Goal: Task Accomplishment & Management: Use online tool/utility

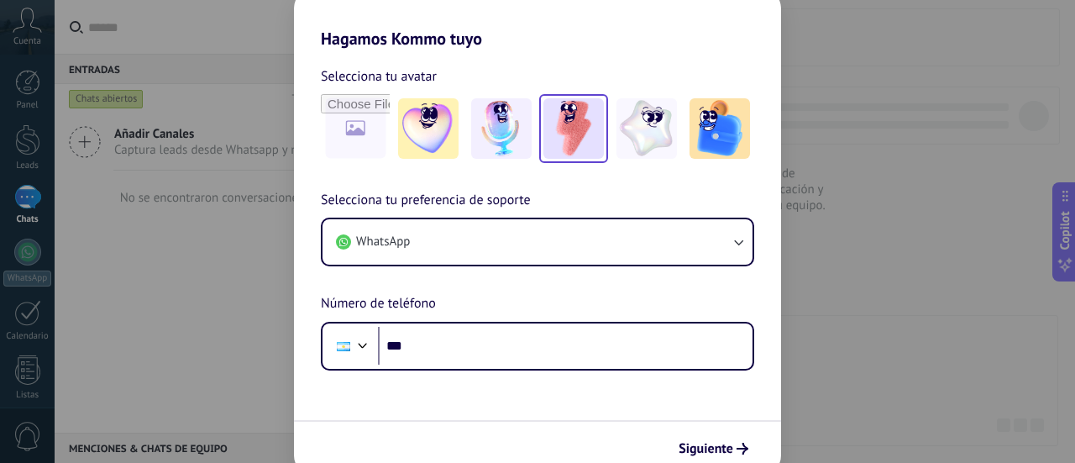
click at [561, 134] on img at bounding box center [573, 128] width 60 height 60
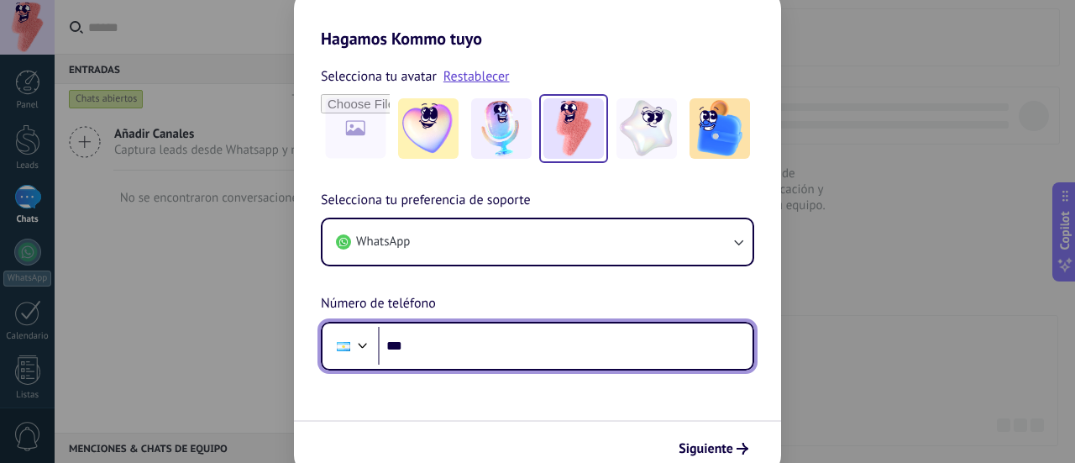
click at [446, 332] on input "***" at bounding box center [565, 346] width 374 height 39
type input "**********"
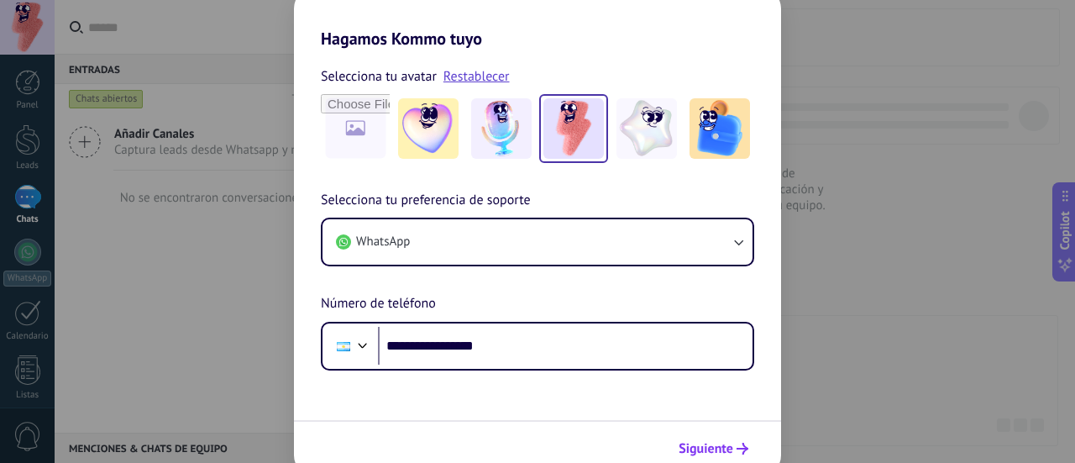
click at [718, 451] on span "Siguiente" at bounding box center [705, 448] width 55 height 12
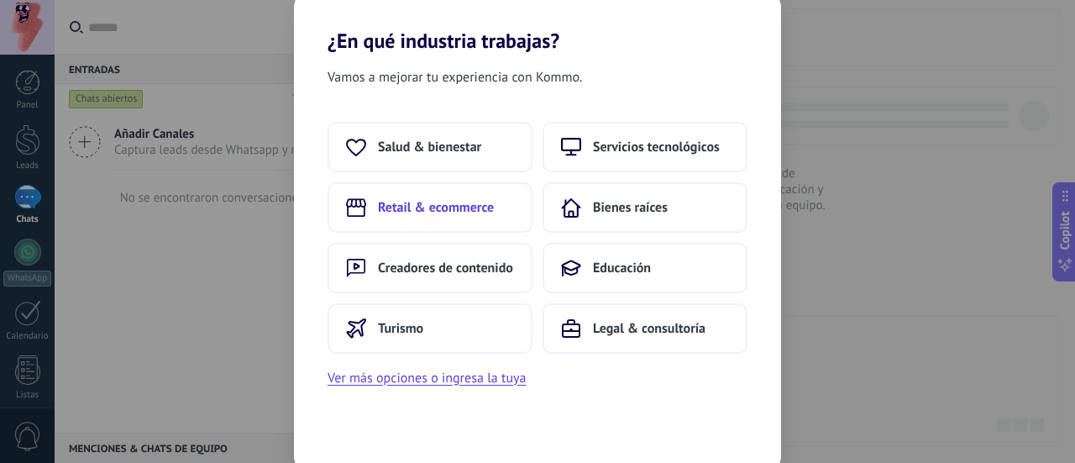
click at [421, 202] on span "Retail & ecommerce" at bounding box center [436, 207] width 116 height 17
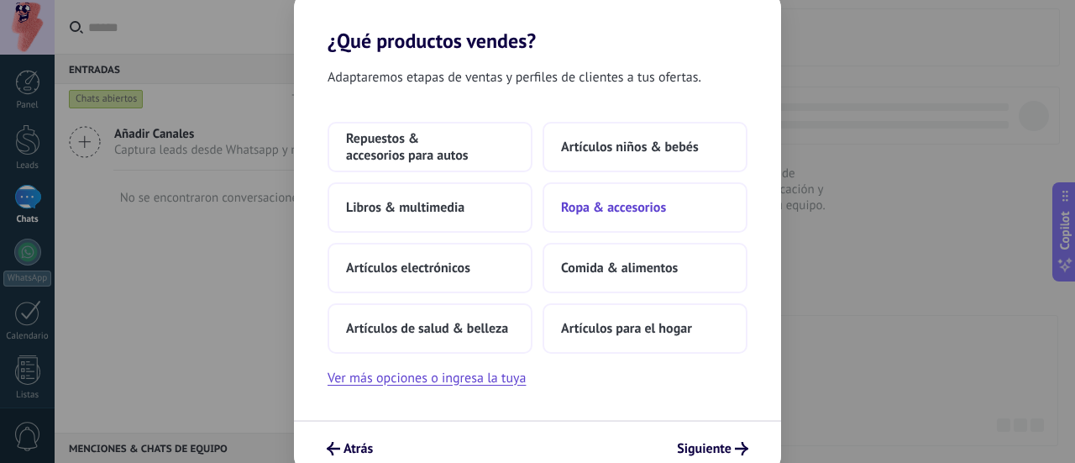
click at [640, 212] on span "Ropa & accesorios" at bounding box center [613, 207] width 105 height 17
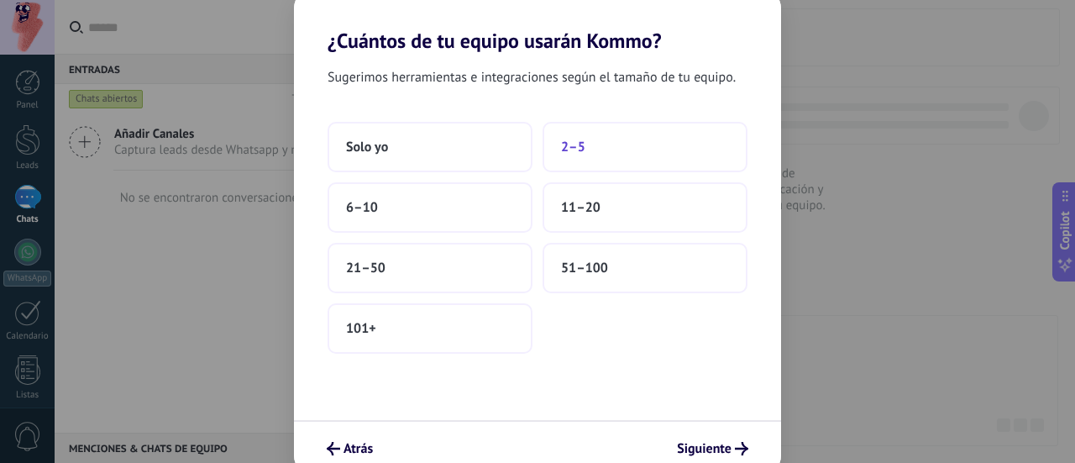
click at [616, 142] on button "2–5" at bounding box center [644, 147] width 205 height 50
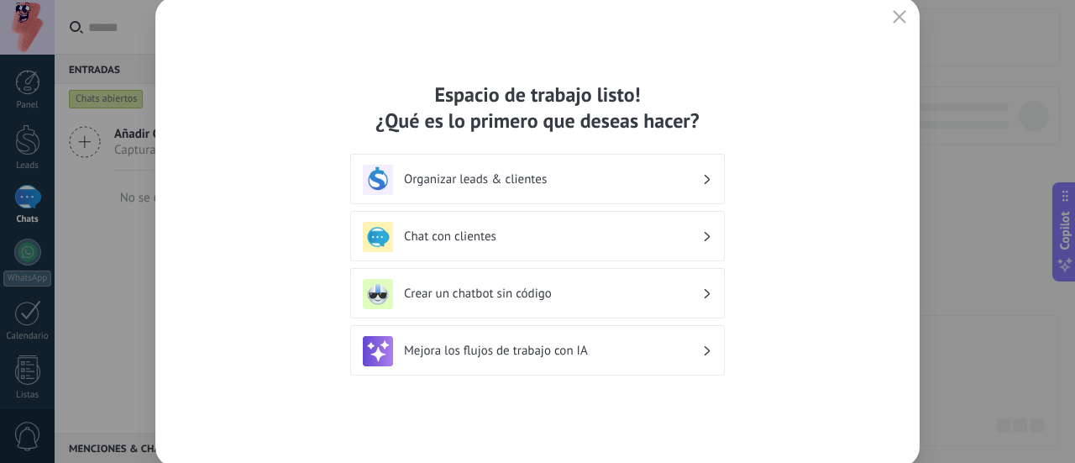
click at [527, 235] on h3 "Chat con clientes" at bounding box center [553, 236] width 298 height 16
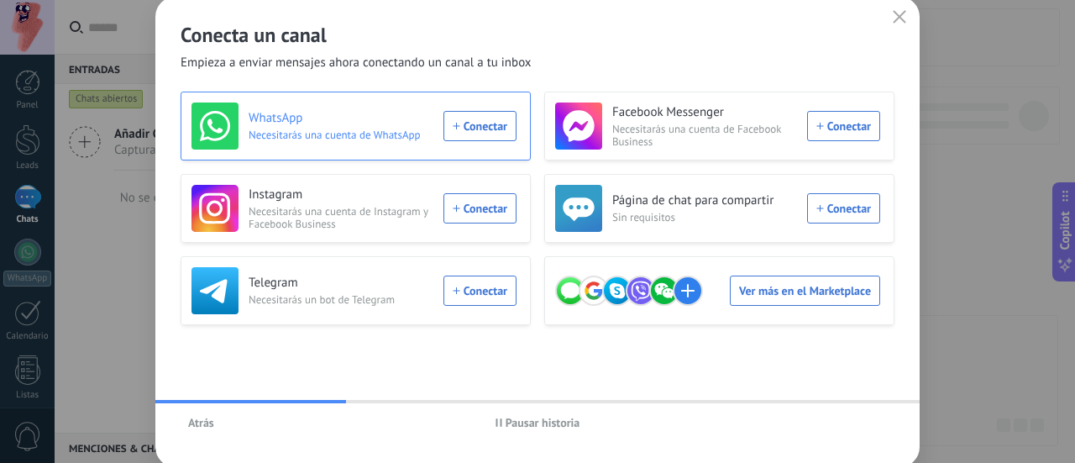
click at [485, 129] on div "WhatsApp Necesitarás una cuenta de WhatsApp Conectar" at bounding box center [353, 125] width 325 height 47
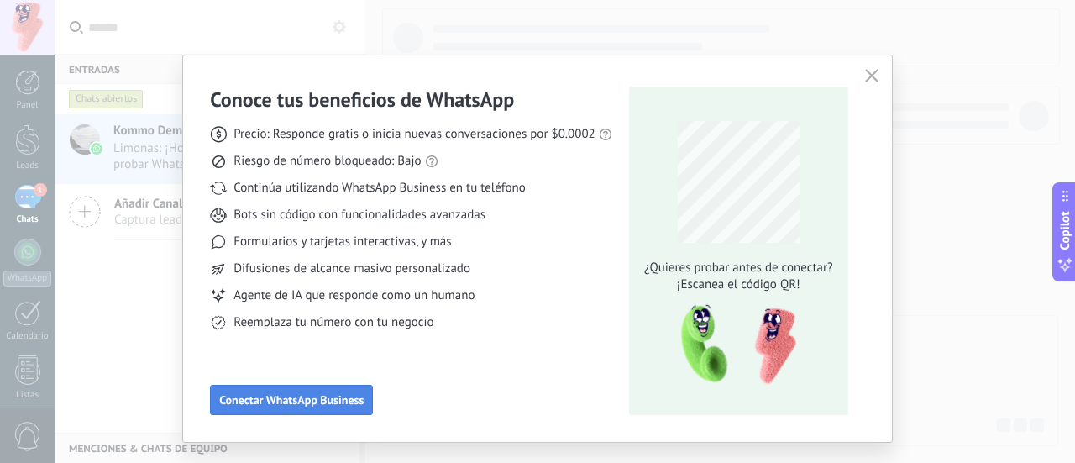
click at [295, 399] on span "Conectar WhatsApp Business" at bounding box center [291, 400] width 144 height 12
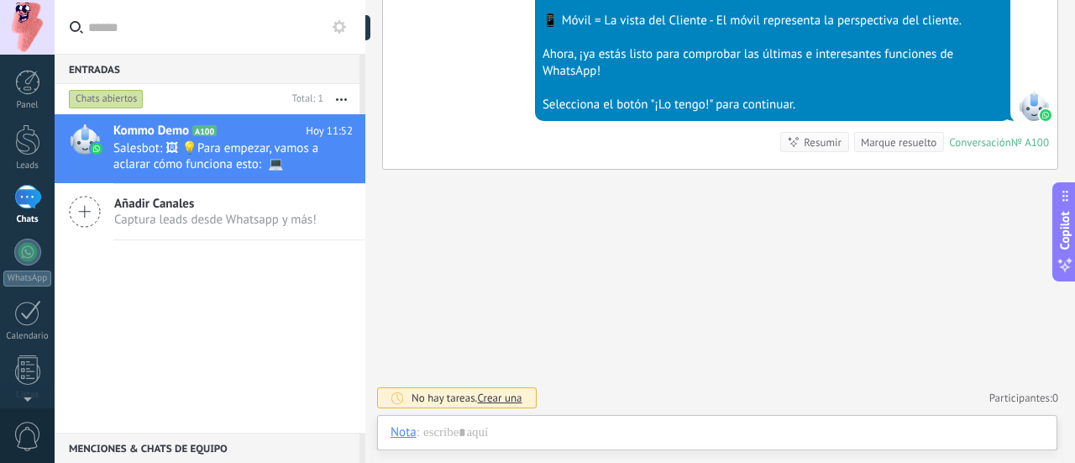
scroll to position [25, 0]
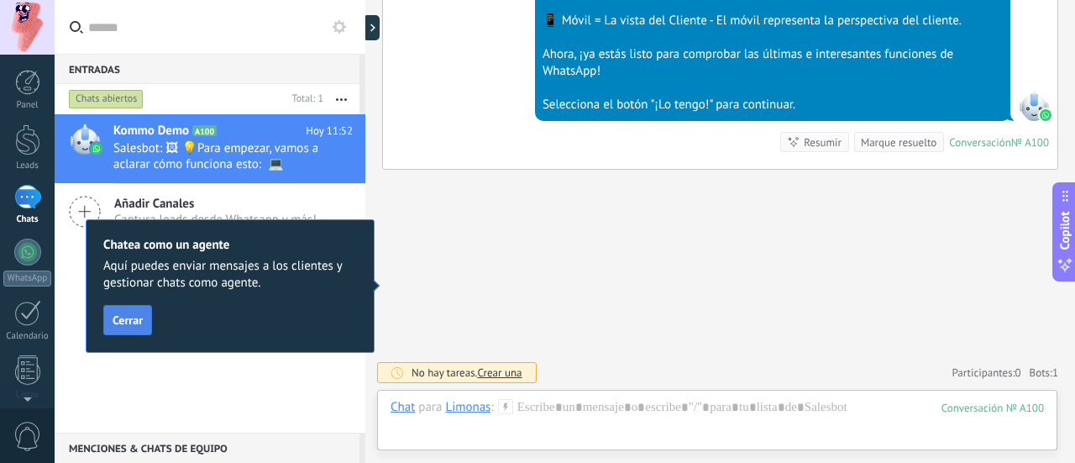
click at [136, 330] on button "Cerrar" at bounding box center [127, 320] width 49 height 30
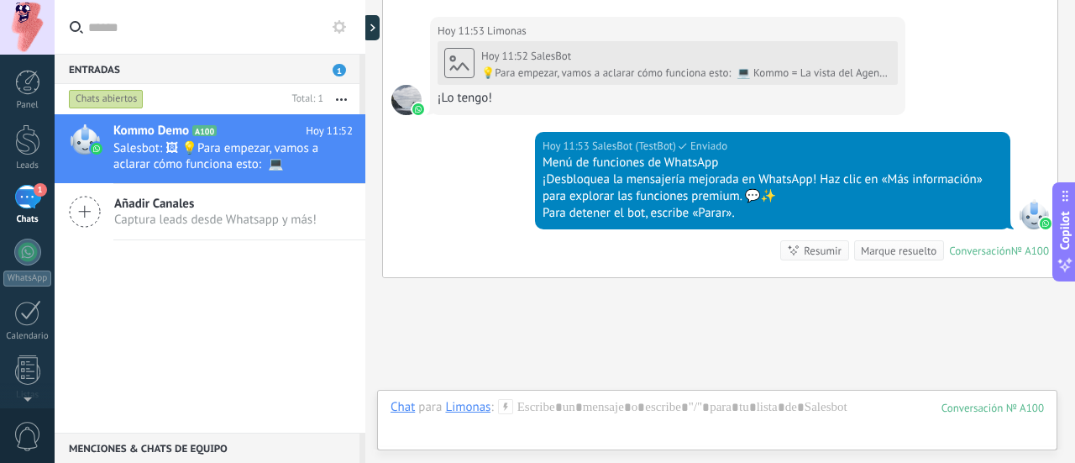
scroll to position [961, 0]
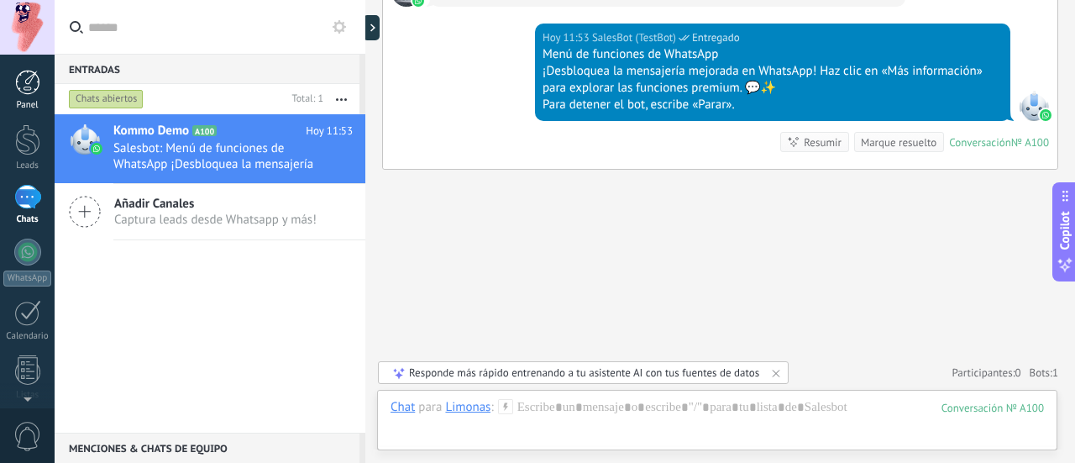
click at [41, 96] on link "Panel" at bounding box center [27, 90] width 55 height 41
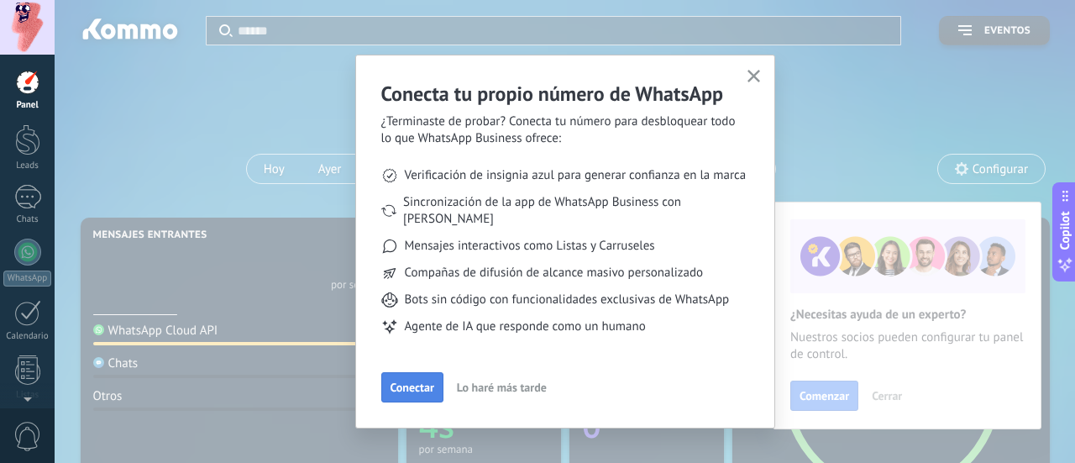
click at [417, 381] on span "Conectar" at bounding box center [412, 387] width 44 height 12
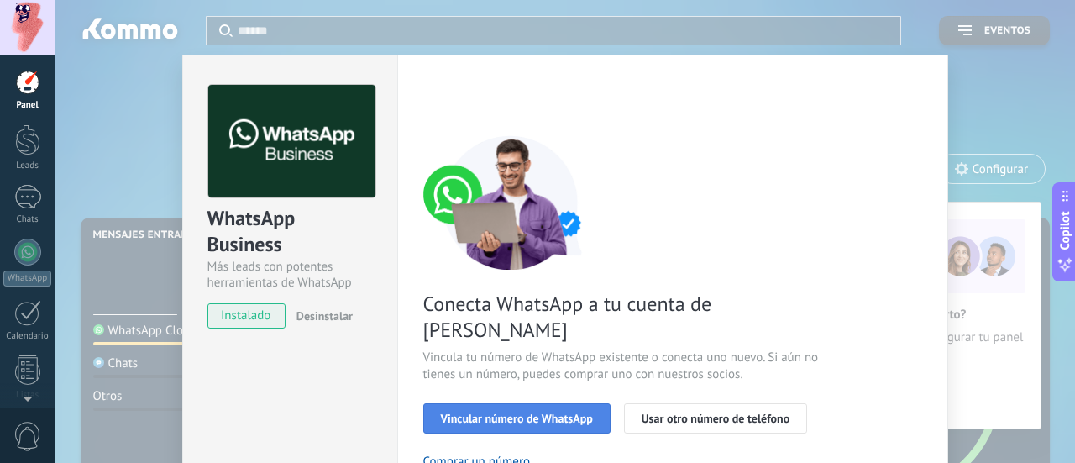
click at [494, 412] on span "Vincular número de WhatsApp" at bounding box center [517, 418] width 152 height 12
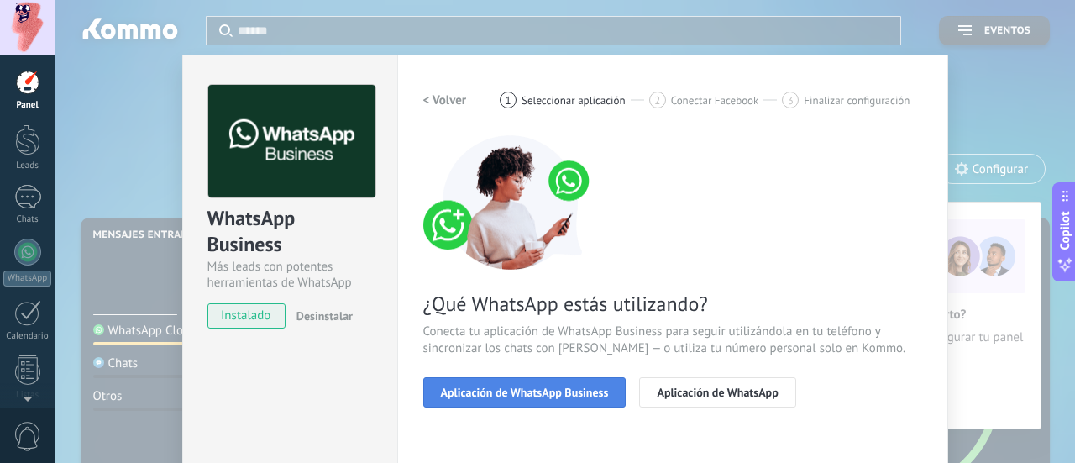
click at [530, 390] on span "Aplicación de WhatsApp Business" at bounding box center [525, 392] width 168 height 12
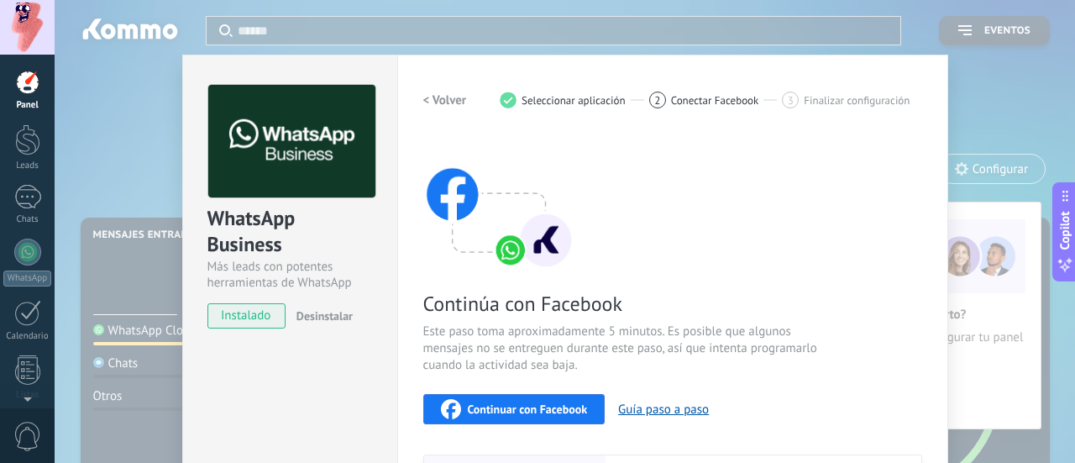
click at [539, 405] on span "Continuar con Facebook" at bounding box center [528, 409] width 120 height 12
click at [532, 403] on span "Continuar con Facebook" at bounding box center [528, 409] width 120 height 12
click at [507, 406] on span "Continuar con Facebook" at bounding box center [528, 409] width 120 height 12
click at [494, 409] on span "Continuar con Facebook" at bounding box center [528, 409] width 120 height 12
click at [506, 405] on span "Continuar con Facebook" at bounding box center [528, 409] width 120 height 12
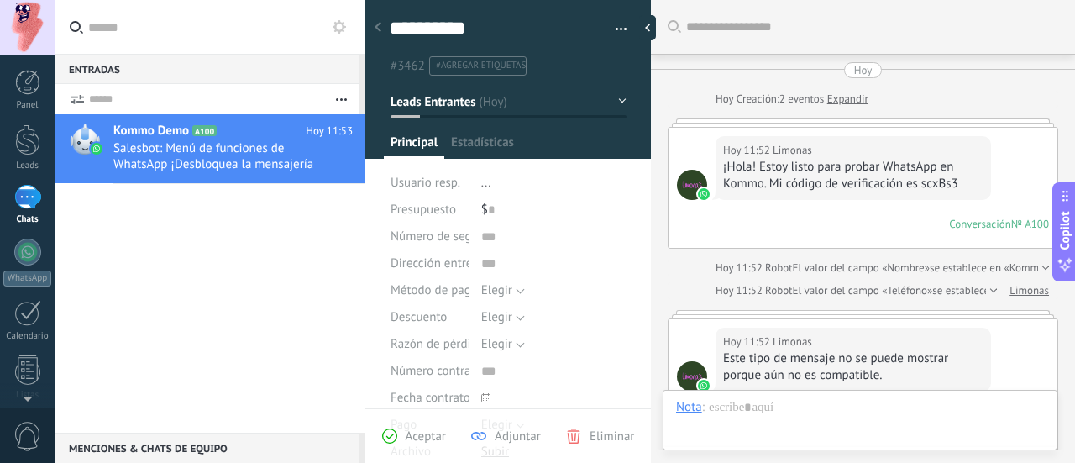
scroll to position [25, 0]
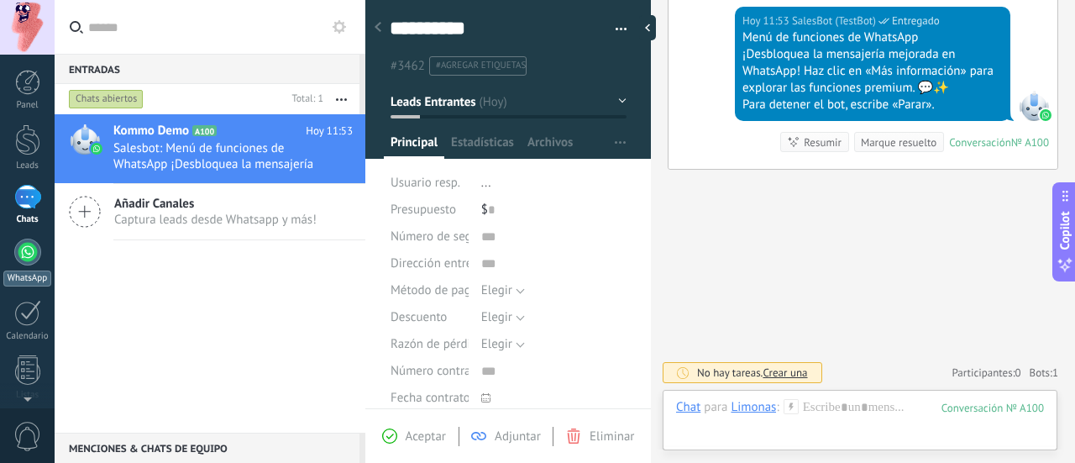
click at [36, 256] on div at bounding box center [27, 251] width 27 height 27
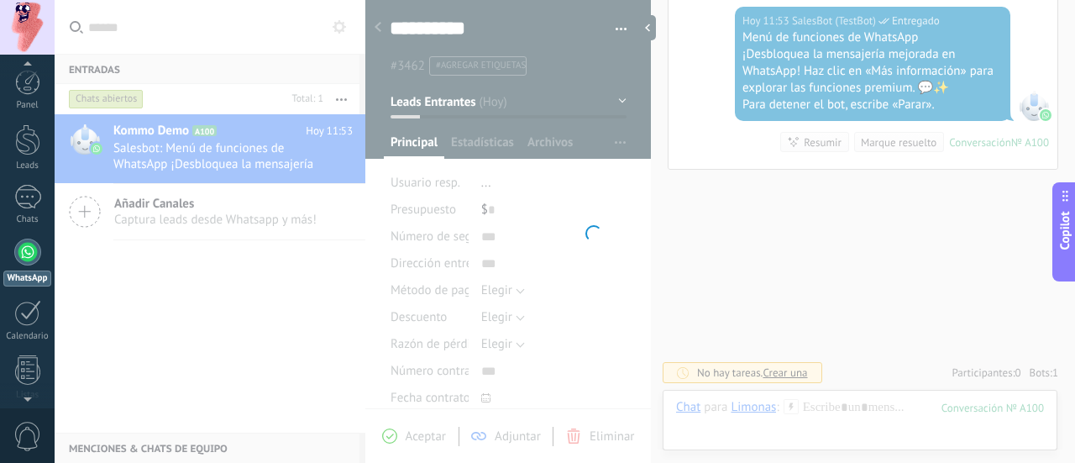
scroll to position [48, 0]
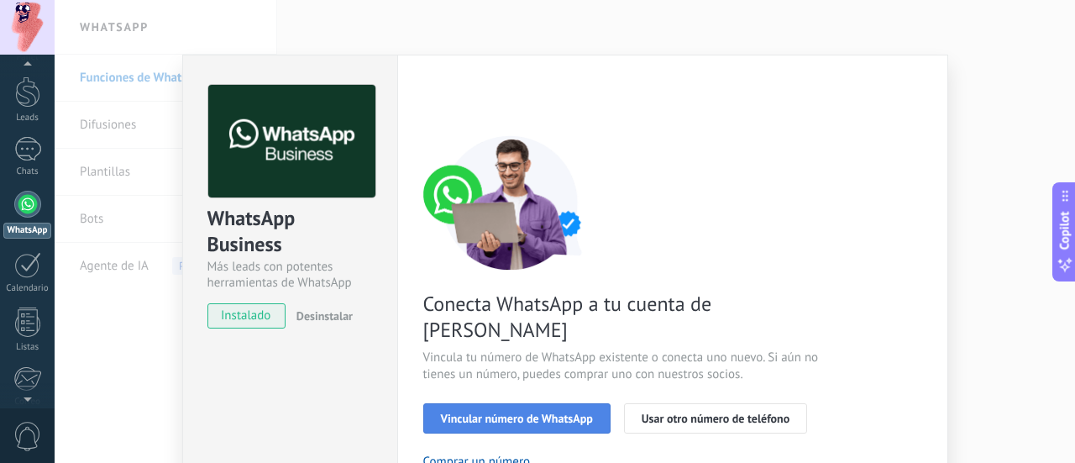
click at [503, 403] on button "Vincular número de WhatsApp" at bounding box center [516, 418] width 187 height 30
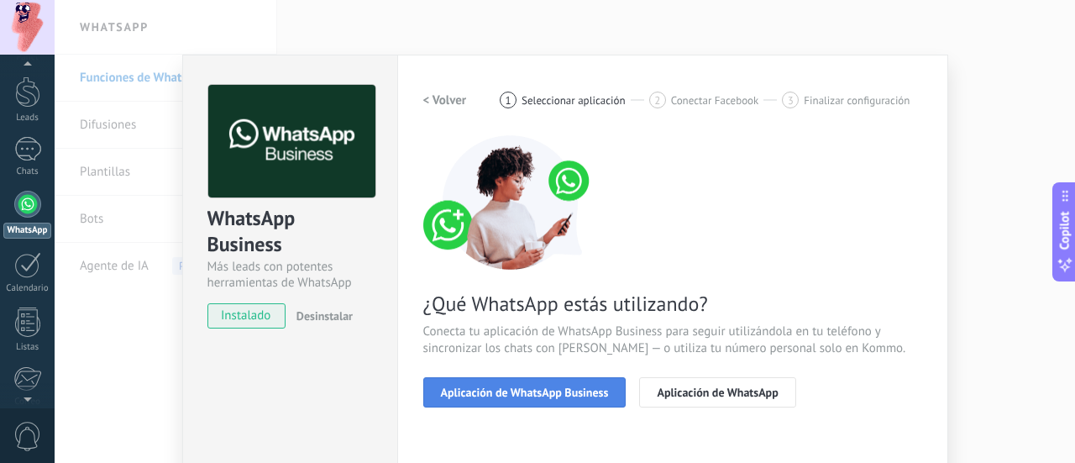
click at [504, 386] on span "Aplicación de WhatsApp Business" at bounding box center [525, 392] width 168 height 12
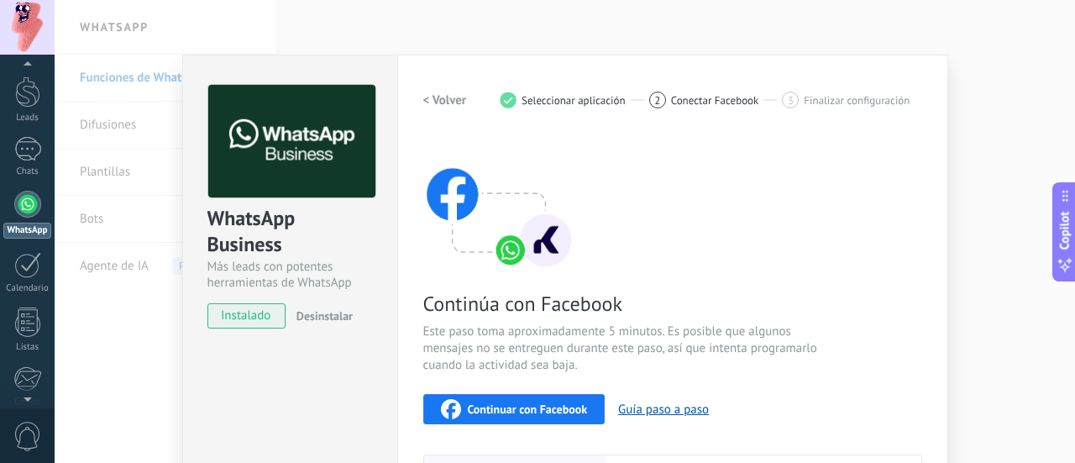
click at [509, 411] on span "Continuar con Facebook" at bounding box center [528, 409] width 120 height 12
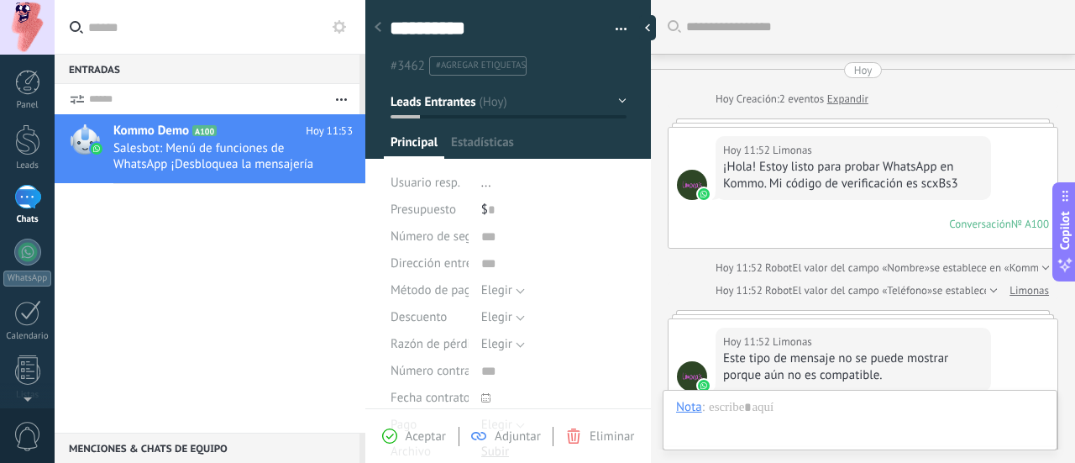
type textarea "**********"
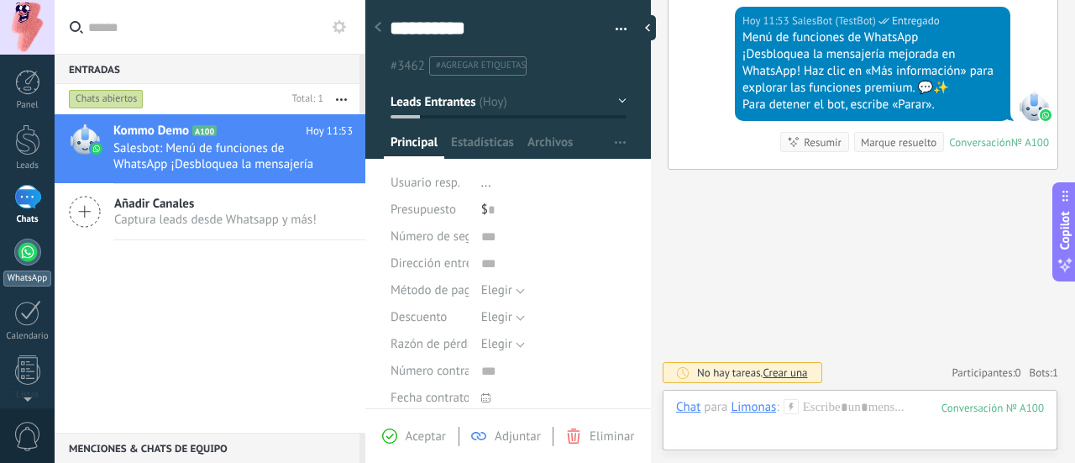
click at [28, 258] on div at bounding box center [27, 251] width 27 height 27
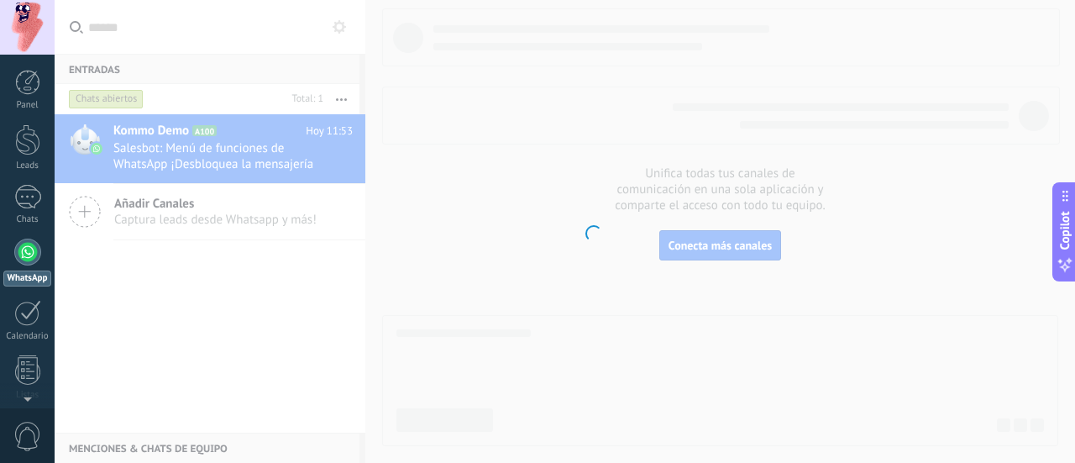
scroll to position [48, 0]
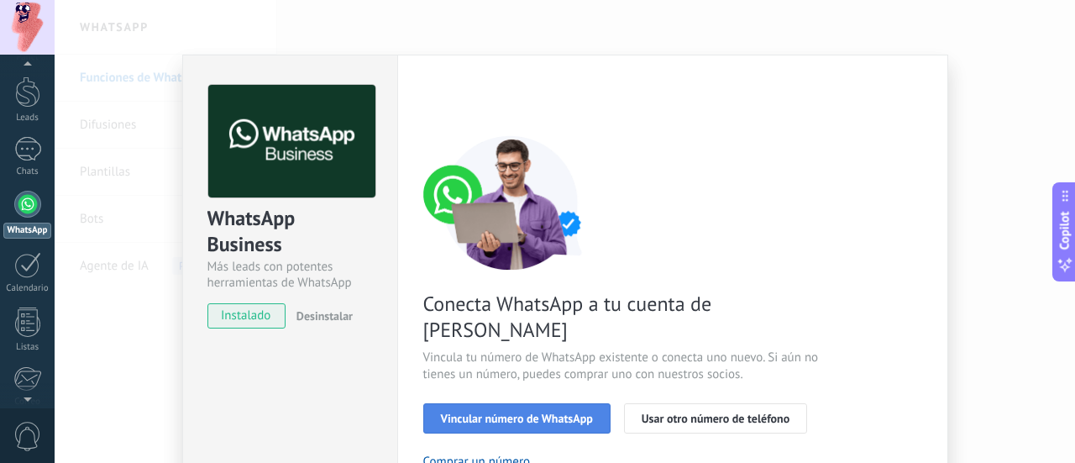
click at [565, 403] on button "Vincular número de WhatsApp" at bounding box center [516, 418] width 187 height 30
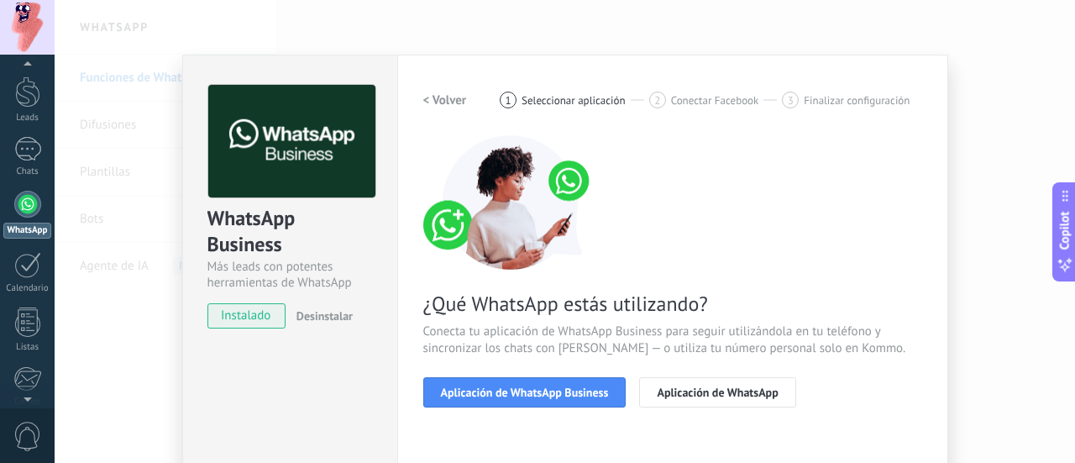
click at [565, 400] on button "Aplicación de WhatsApp Business" at bounding box center [524, 392] width 203 height 30
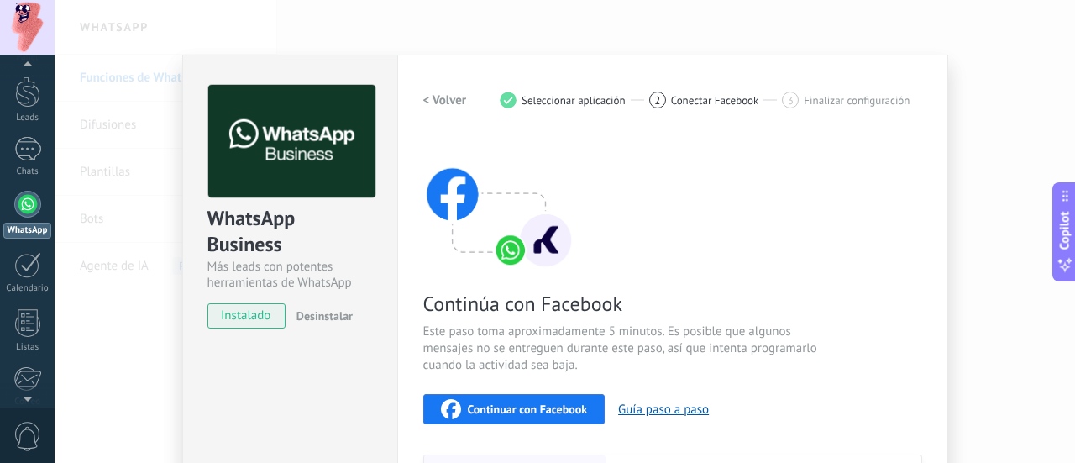
click at [578, 411] on span "Continuar con Facebook" at bounding box center [528, 409] width 120 height 12
click at [591, 406] on button "Continuar con Facebook" at bounding box center [514, 409] width 182 height 30
click at [514, 416] on div "Continuar con Facebook" at bounding box center [514, 409] width 147 height 20
click at [577, 410] on span "Continuar con Facebook" at bounding box center [528, 409] width 120 height 12
click at [148, 351] on div "WhatsApp Business Más leads con potentes herramientas de WhatsApp instalado Des…" at bounding box center [565, 231] width 1020 height 463
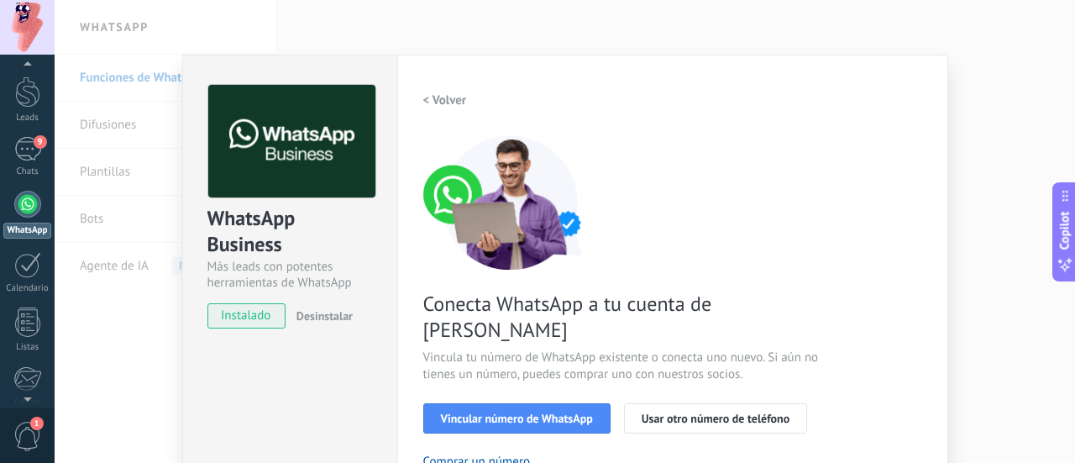
click at [148, 351] on div "WhatsApp Business Más leads con potentes herramientas de WhatsApp instalado Des…" at bounding box center [565, 231] width 1020 height 463
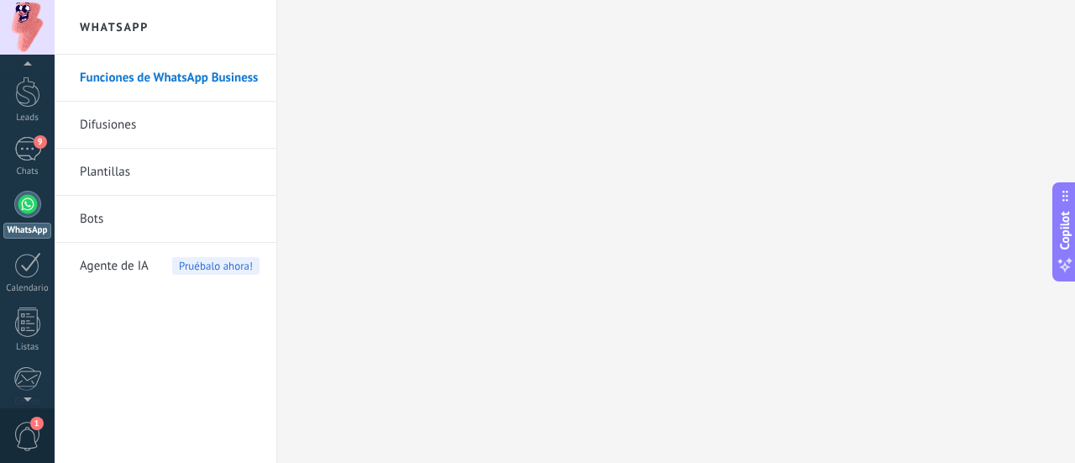
click at [32, 210] on div at bounding box center [27, 204] width 27 height 27
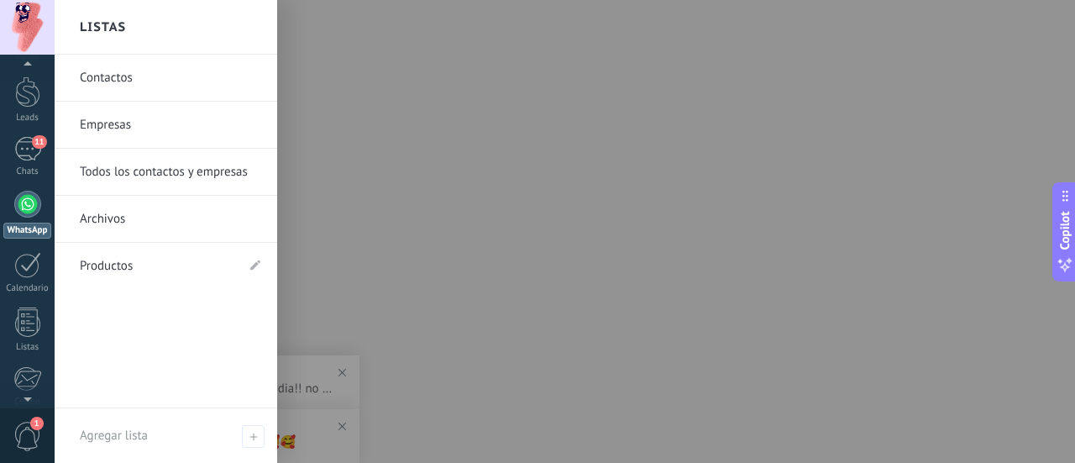
click at [173, 86] on link "Contactos" at bounding box center [170, 78] width 180 height 47
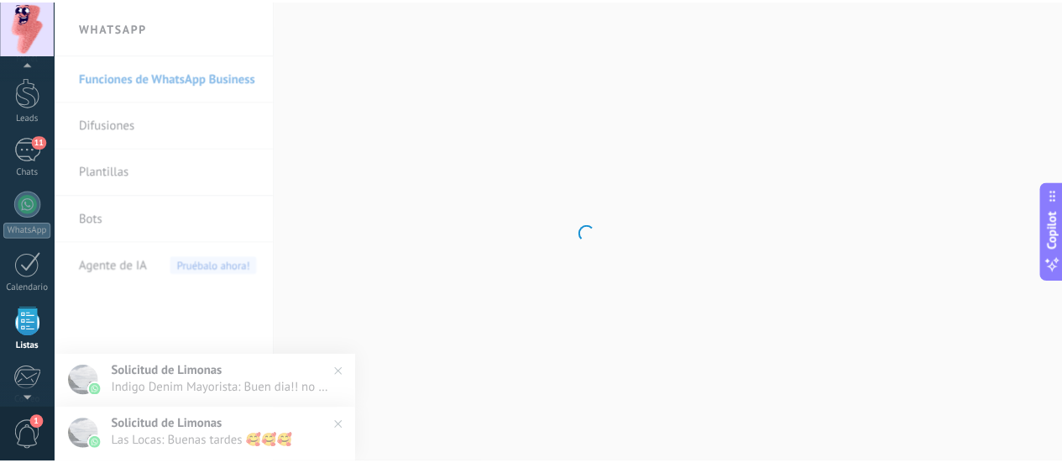
scroll to position [165, 0]
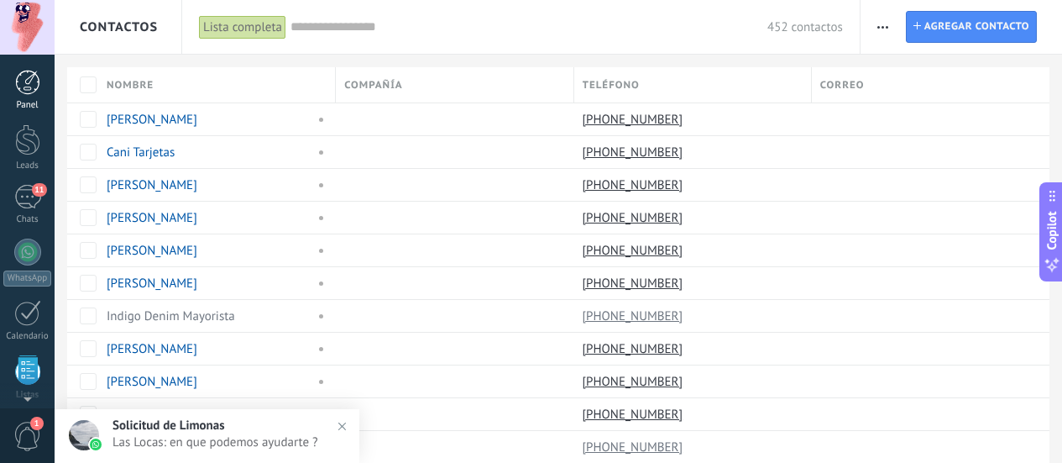
click at [26, 84] on div at bounding box center [27, 82] width 25 height 25
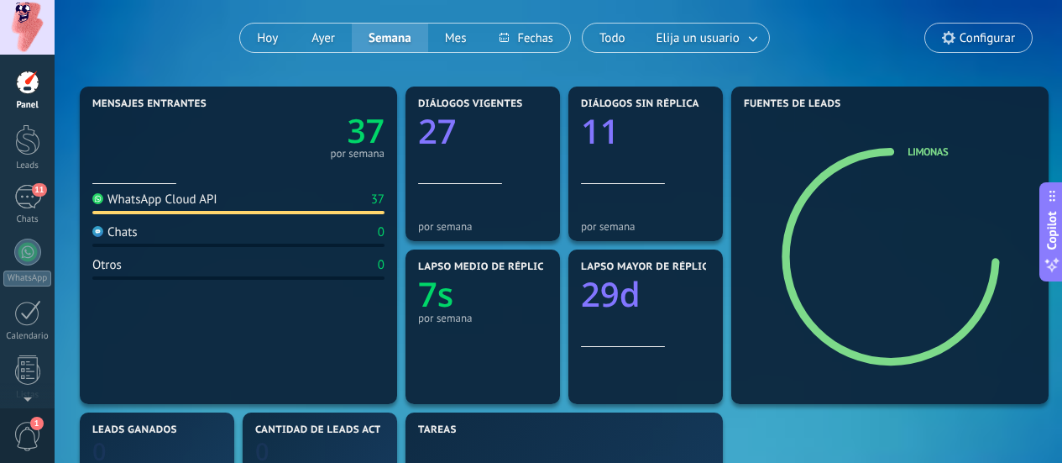
scroll to position [154, 0]
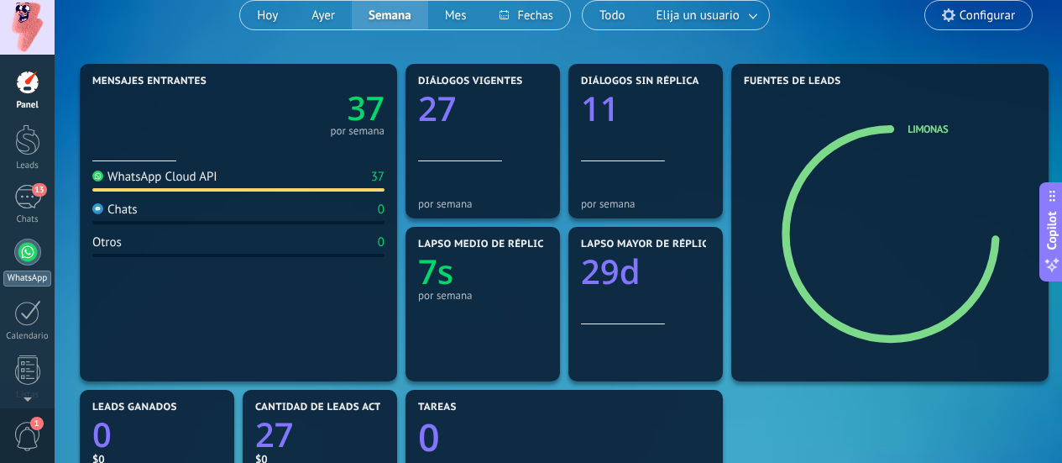
click at [33, 268] on link "WhatsApp" at bounding box center [27, 262] width 55 height 48
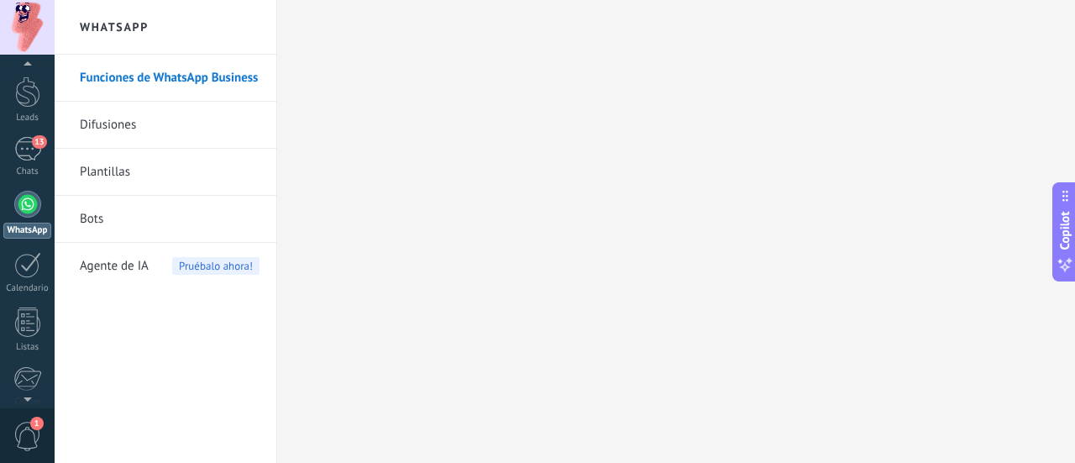
click at [192, 71] on link "Funciones de WhatsApp Business" at bounding box center [170, 78] width 180 height 47
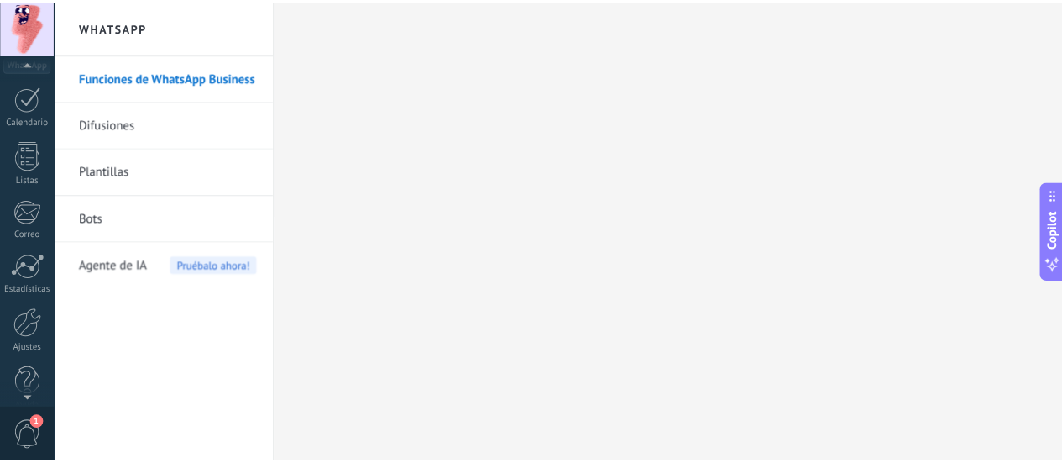
scroll to position [236, 0]
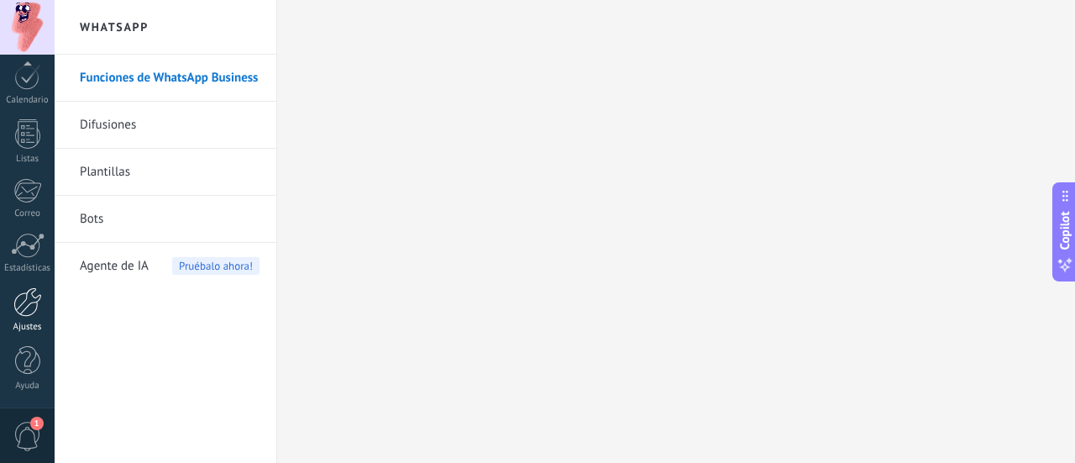
click at [25, 312] on div at bounding box center [27, 301] width 29 height 29
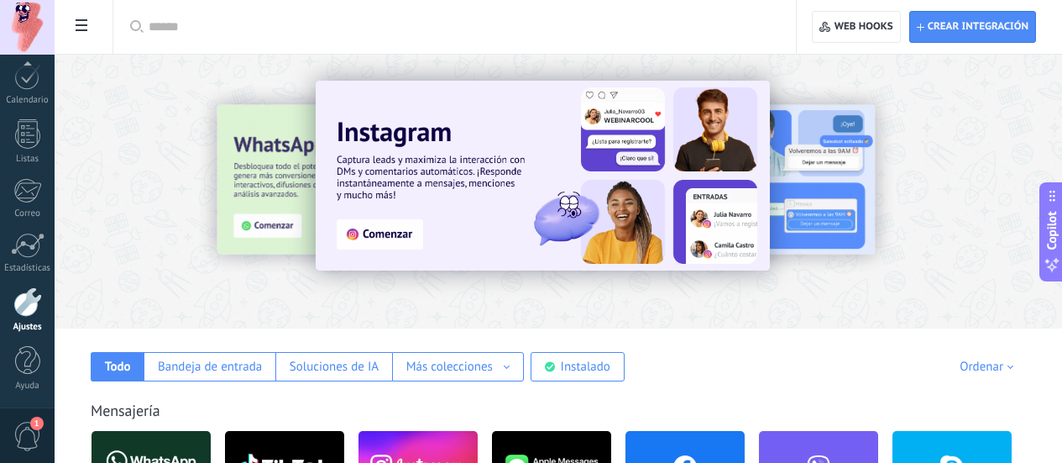
click at [25, 312] on div at bounding box center [27, 301] width 29 height 29
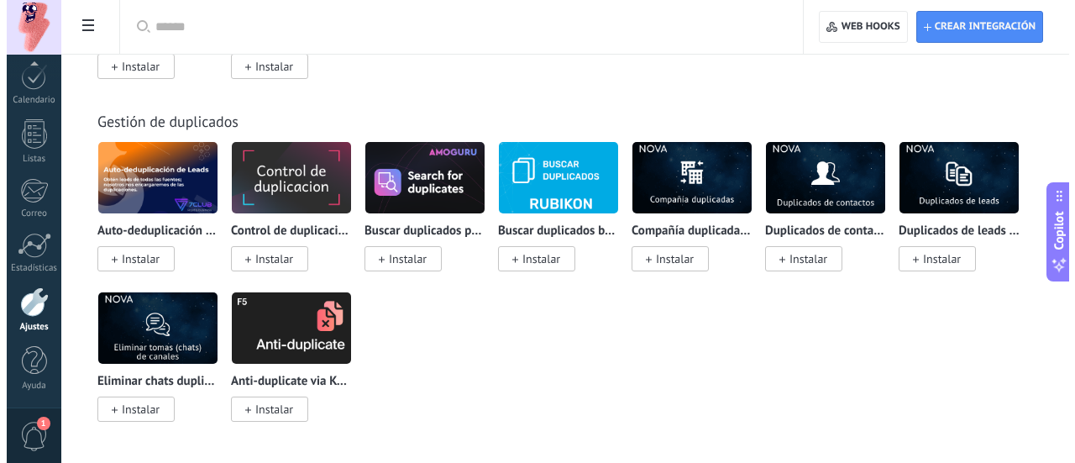
scroll to position [6978, 0]
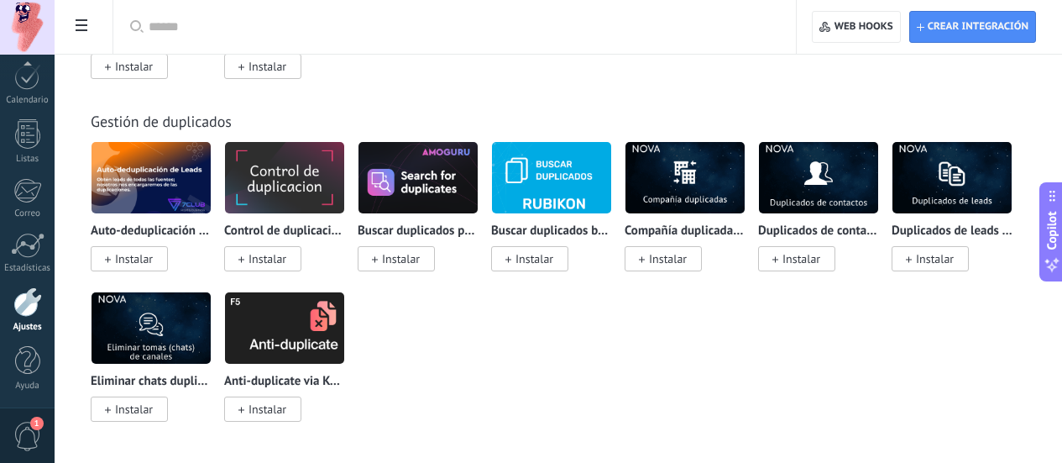
click at [23, 428] on span "1" at bounding box center [27, 435] width 29 height 29
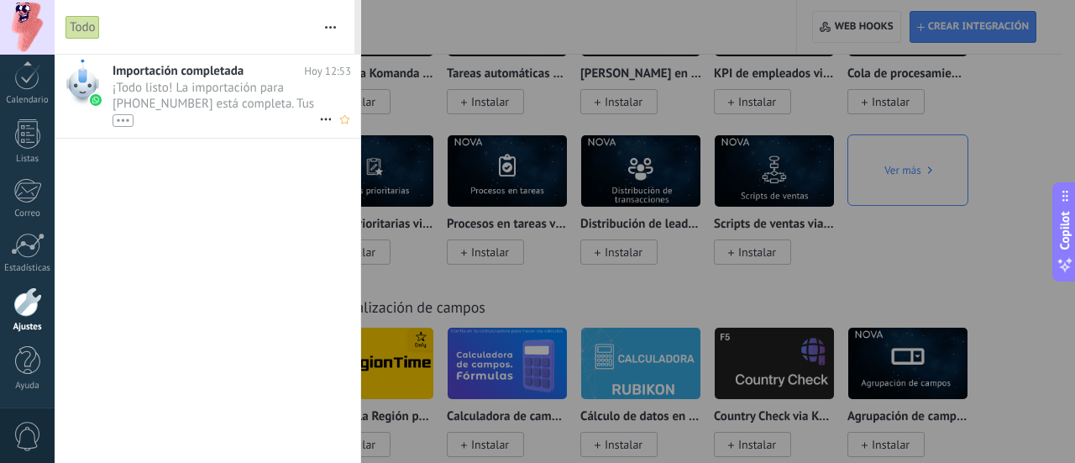
click at [285, 114] on div "•••" at bounding box center [215, 119] width 207 height 14
click at [122, 115] on div "•••" at bounding box center [122, 120] width 21 height 13
click at [320, 147] on icon at bounding box center [326, 150] width 20 height 20
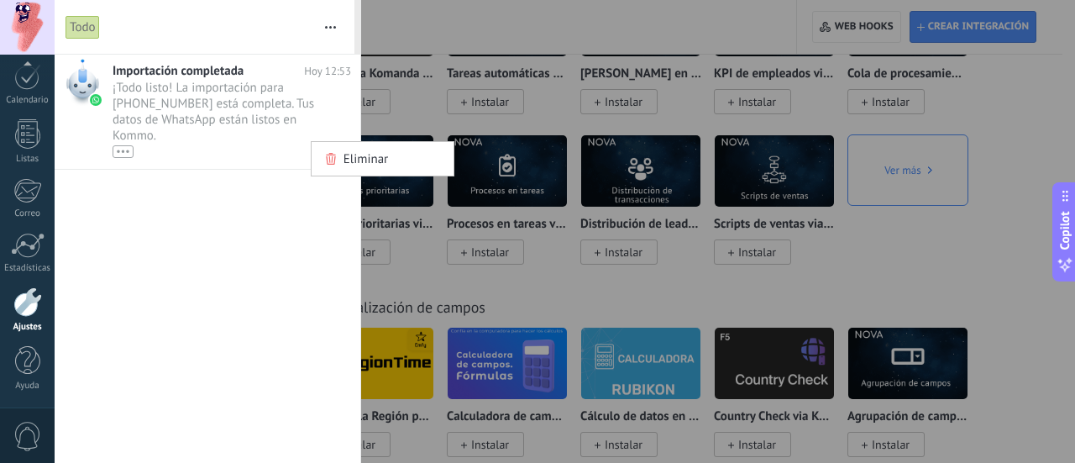
click at [169, 266] on div at bounding box center [537, 231] width 1075 height 463
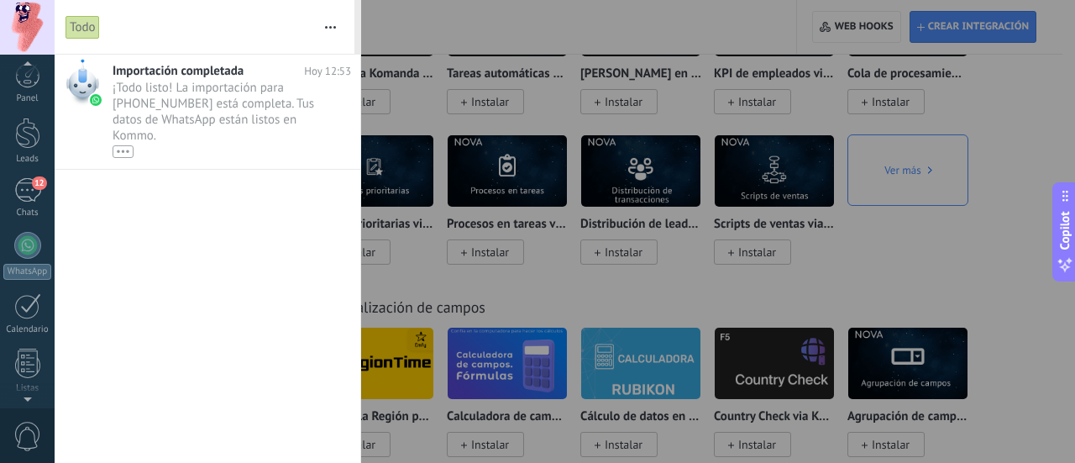
scroll to position [0, 0]
